Goal: Task Accomplishment & Management: Manage account settings

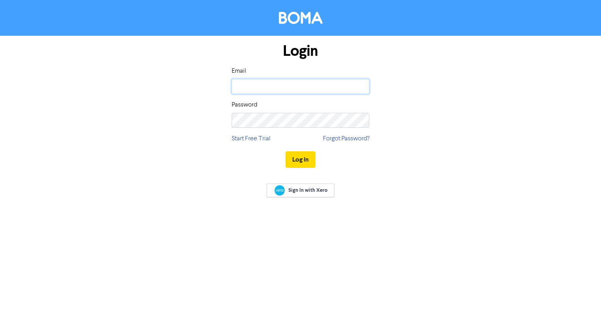
click at [279, 92] on input "email" at bounding box center [301, 86] width 138 height 15
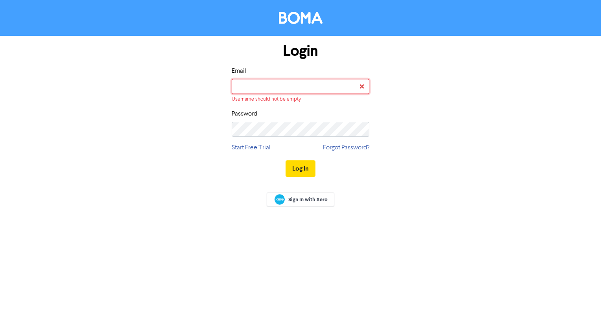
click at [339, 84] on input "email" at bounding box center [301, 86] width 138 height 15
click at [449, 139] on div "Login Email Username should not be empty Password Start Free Trial Forgot Passw…" at bounding box center [300, 110] width 449 height 149
click at [293, 87] on input "email" at bounding box center [301, 86] width 138 height 15
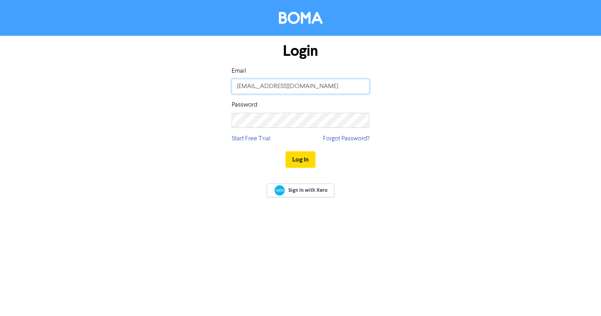
type input "[EMAIL_ADDRESS][DOMAIN_NAME]"
click at [286, 152] on button "Log In" at bounding box center [301, 160] width 30 height 17
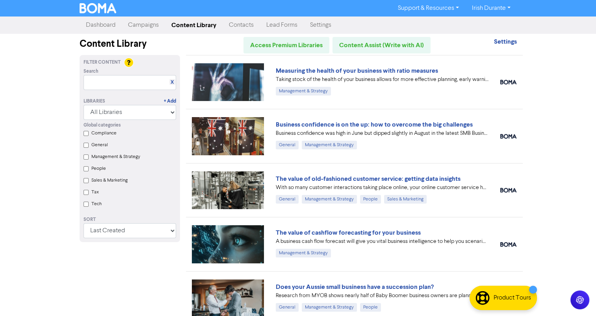
click at [89, 25] on link "Dashboard" at bounding box center [101, 25] width 42 height 16
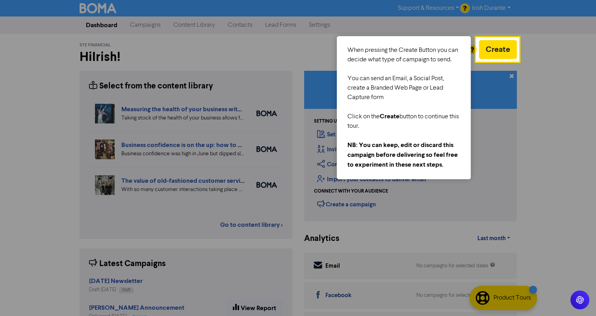
click at [547, 93] on div at bounding box center [557, 186] width 78 height 373
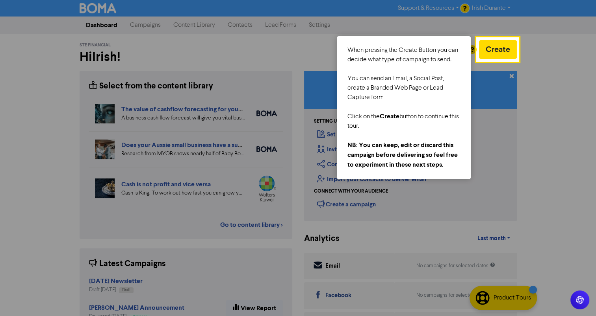
click at [543, 66] on div at bounding box center [557, 186] width 78 height 373
click at [494, 6] on div at bounding box center [497, 19] width 42 height 38
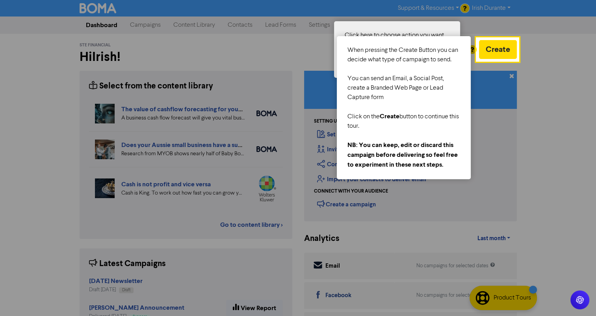
drag, startPoint x: 476, startPoint y: 46, endPoint x: 496, endPoint y: 55, distance: 21.3
click at [497, 51] on div at bounding box center [298, 158] width 596 height 316
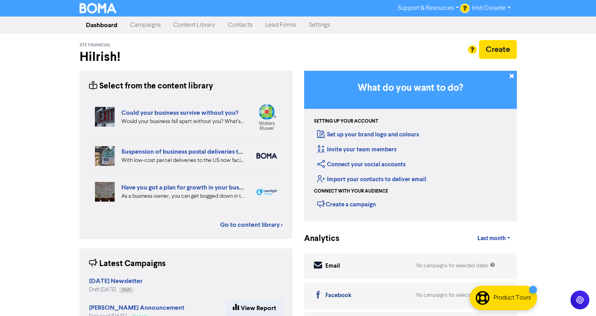
click at [143, 25] on link "Campaigns" at bounding box center [145, 25] width 43 height 16
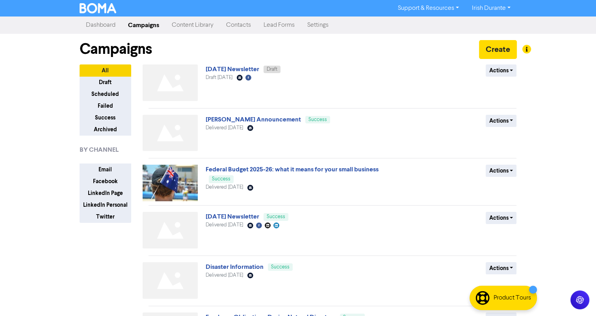
click at [240, 68] on link "[DATE] Newsletter" at bounding box center [232, 69] width 54 height 8
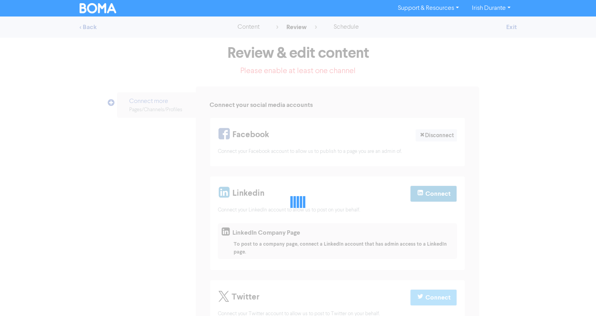
select select "LEARN_MORE"
